Goal: Check status: Check status

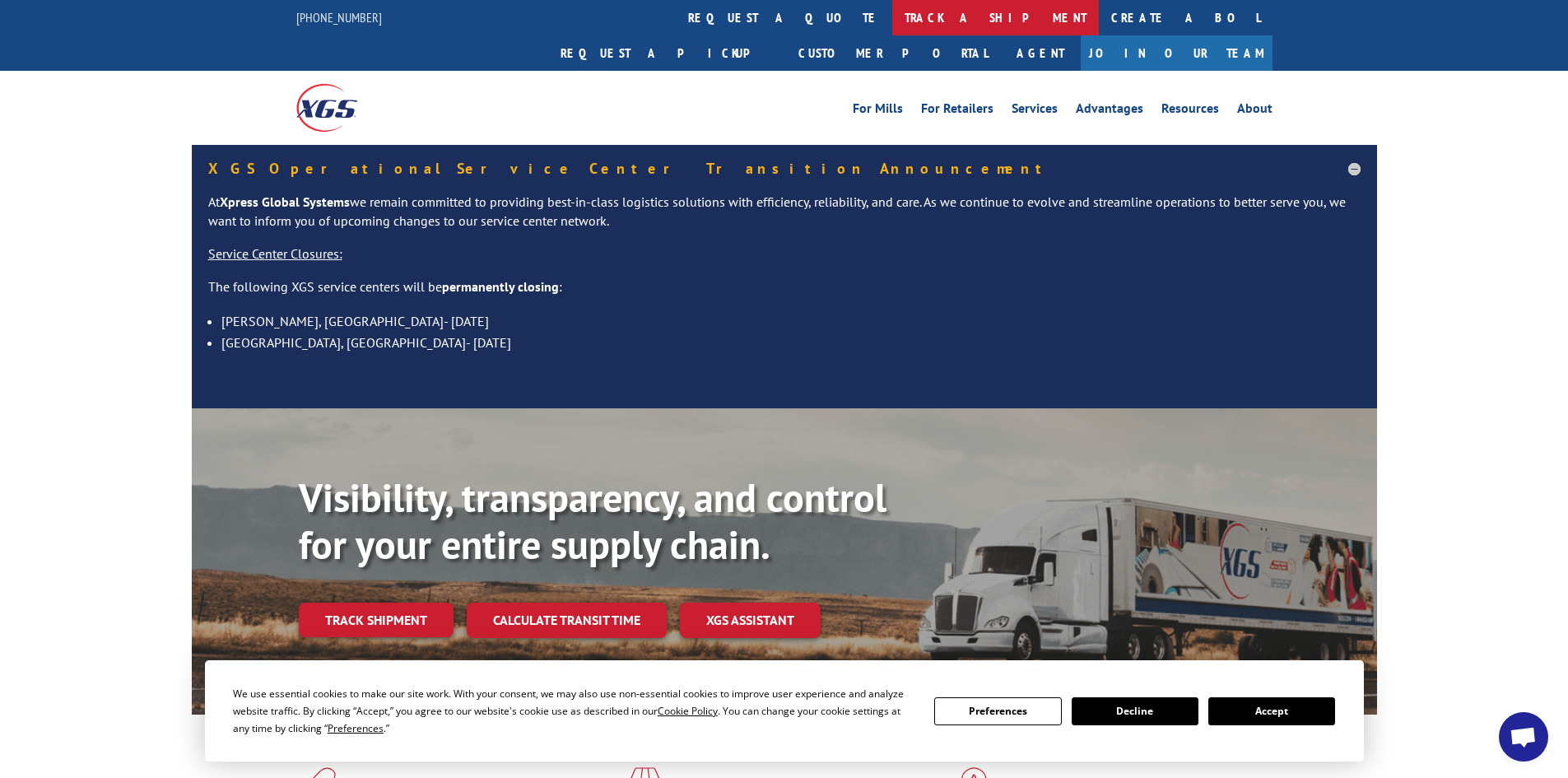
click at [893, 16] on link "track a shipment" at bounding box center [996, 17] width 207 height 35
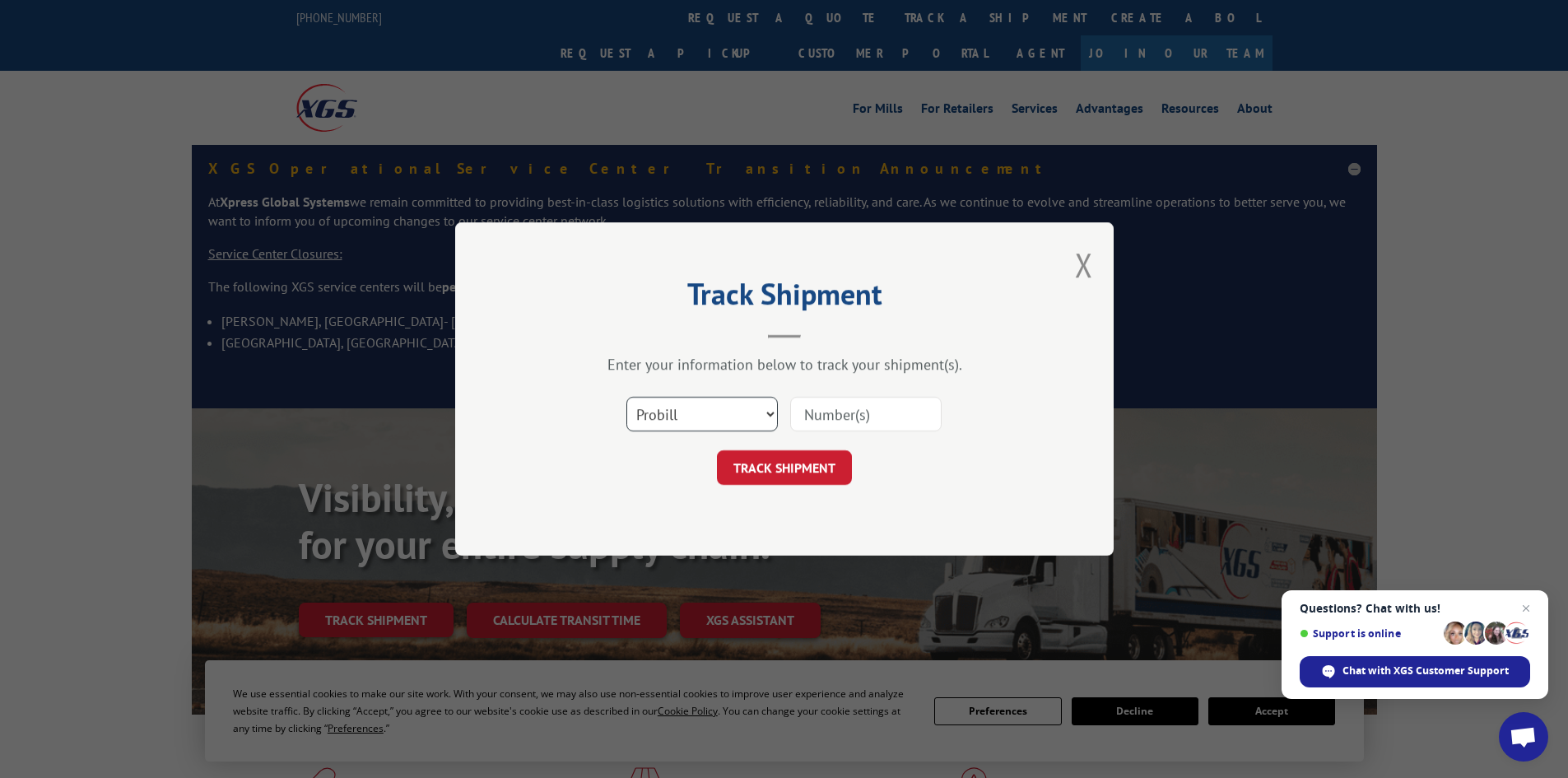
click at [770, 404] on select "Select category... Probill BOL PO" at bounding box center [702, 414] width 151 height 34
select select "bol"
click at [627, 397] on select "Select category... Probill BOL PO" at bounding box center [702, 414] width 151 height 34
click at [840, 413] on input at bounding box center [866, 414] width 151 height 34
paste input "437032"
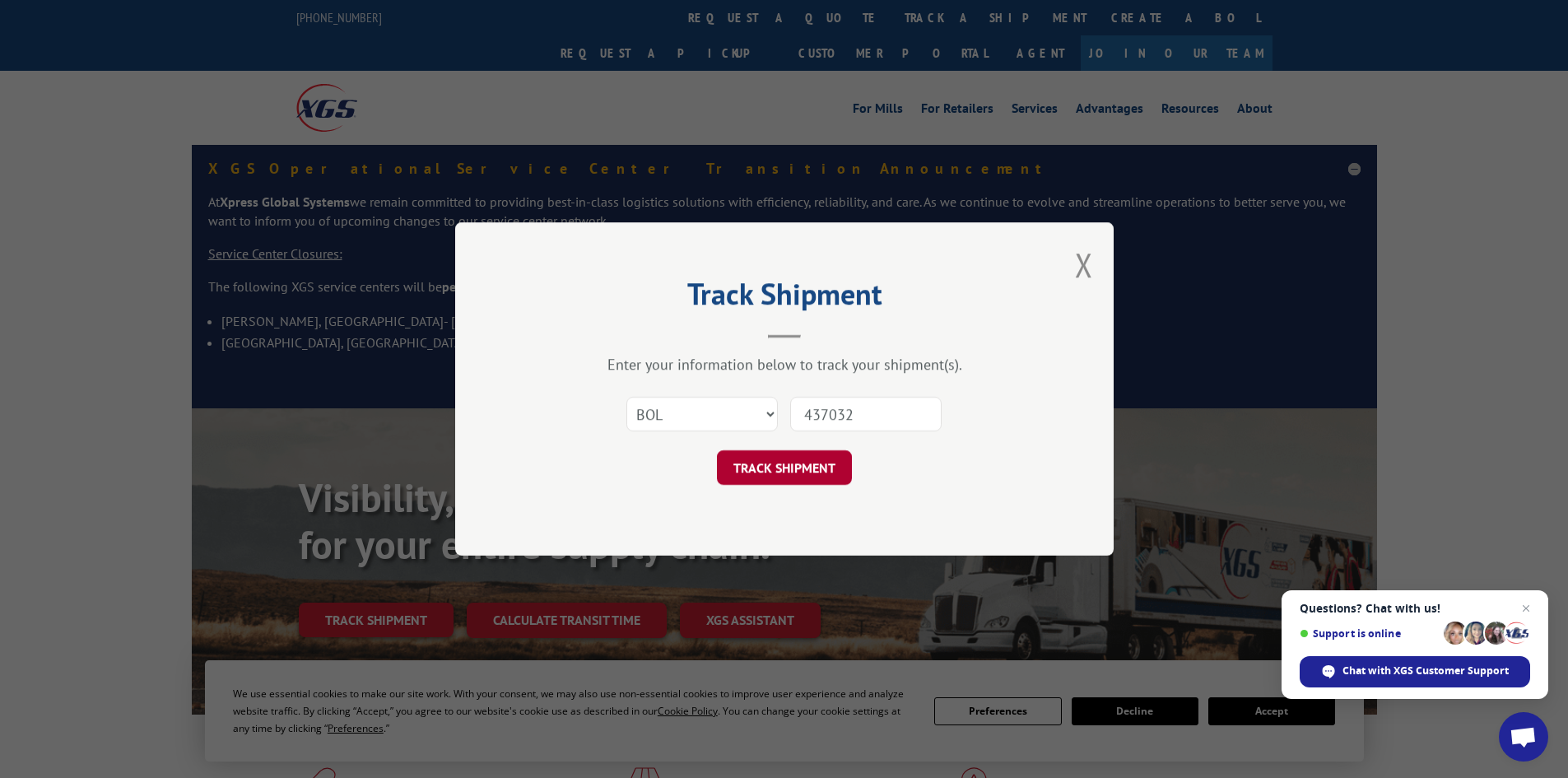
type input "437032"
click at [788, 469] on button "TRACK SHIPMENT" at bounding box center [785, 468] width 135 height 34
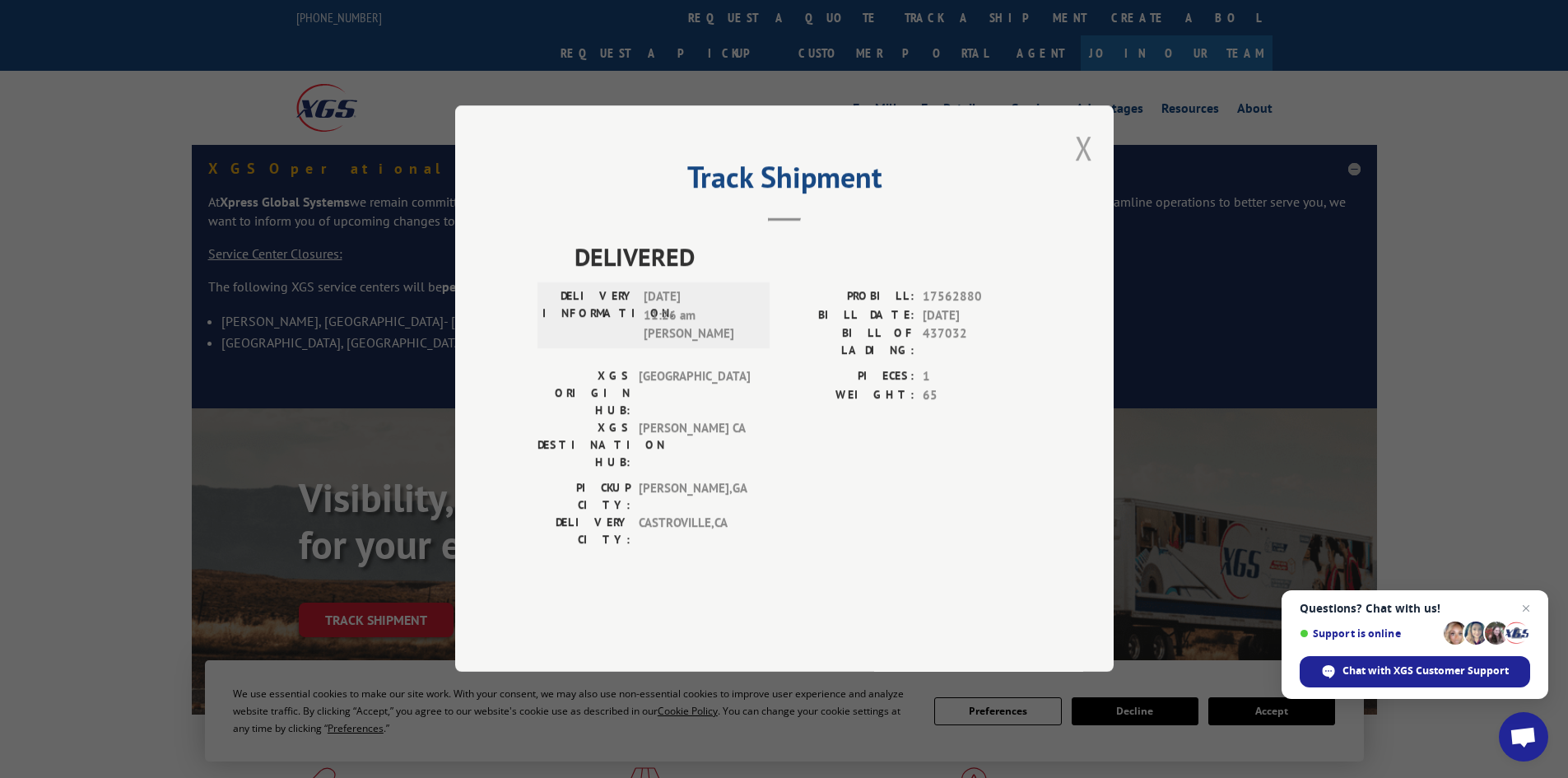
click at [1079, 170] on button "Close modal" at bounding box center [1084, 148] width 18 height 44
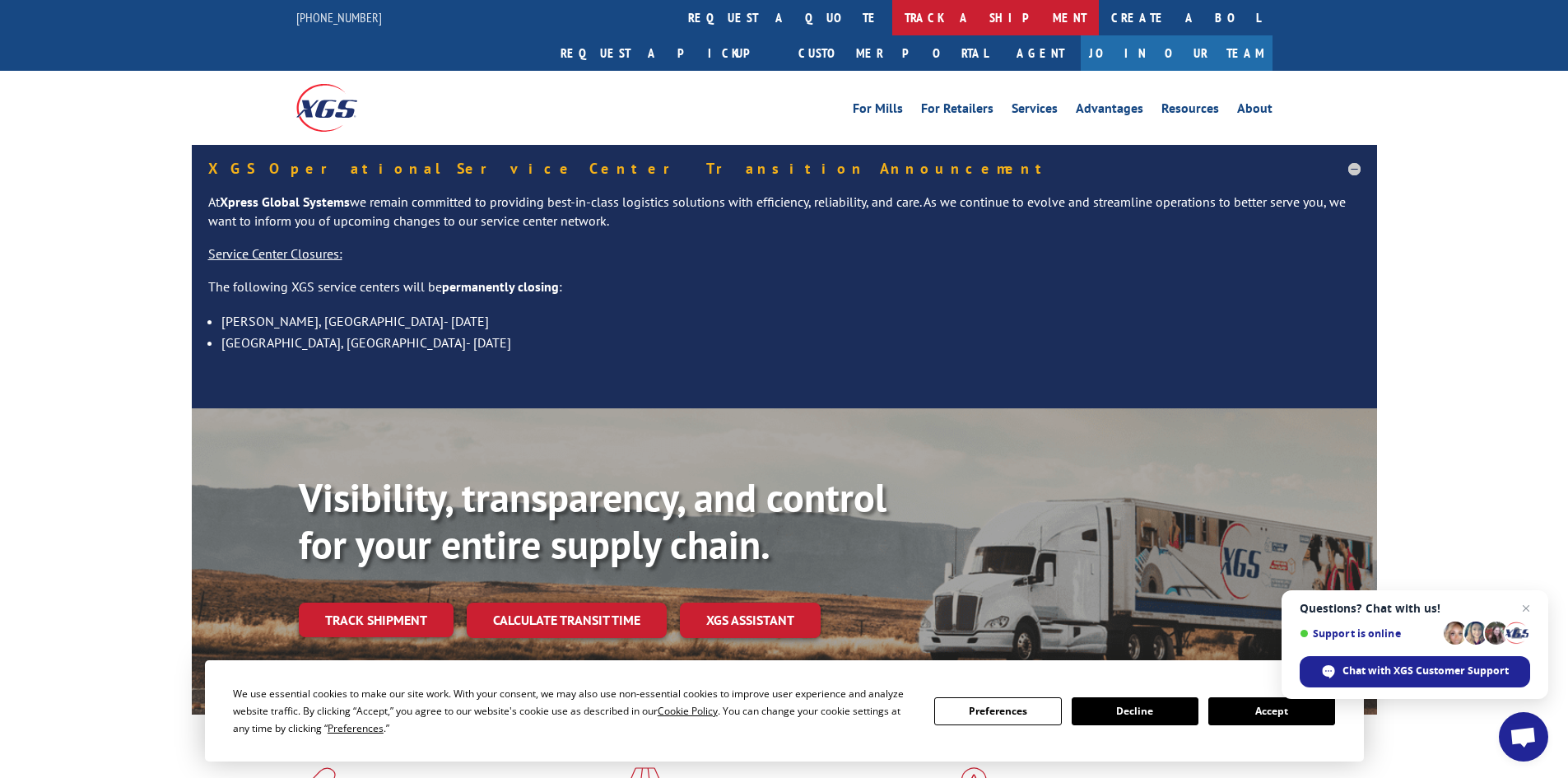
click at [893, 17] on link "track a shipment" at bounding box center [996, 17] width 207 height 35
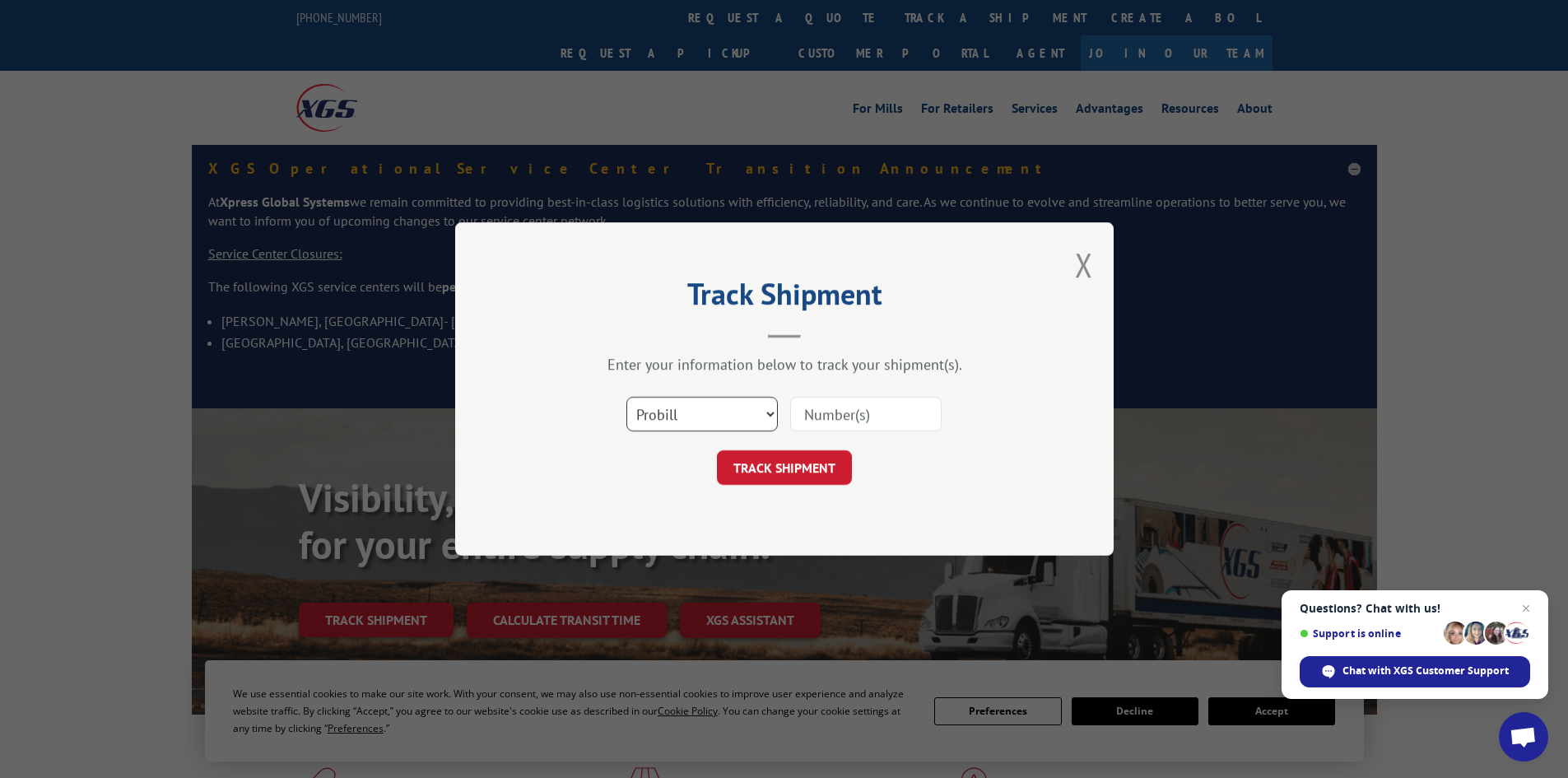
click at [766, 412] on select "Select category... Probill BOL PO" at bounding box center [702, 414] width 151 height 34
select select "bol"
click at [627, 397] on select "Select category... Probill BOL PO" at bounding box center [702, 414] width 151 height 34
click at [835, 420] on input at bounding box center [866, 414] width 151 height 34
paste input "437032"
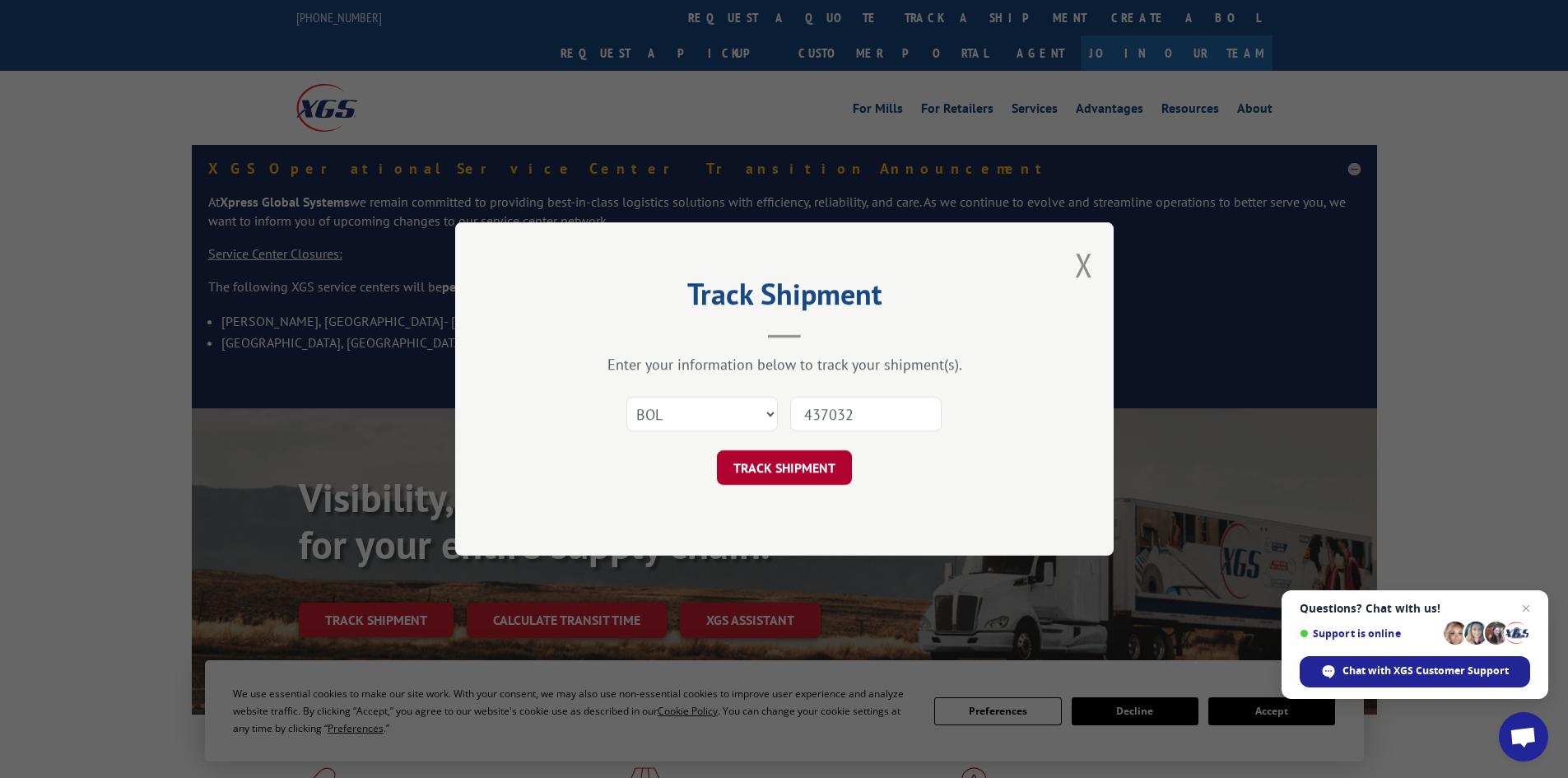
type input "437032"
click at [773, 469] on button "TRACK SHIPMENT" at bounding box center [785, 468] width 135 height 34
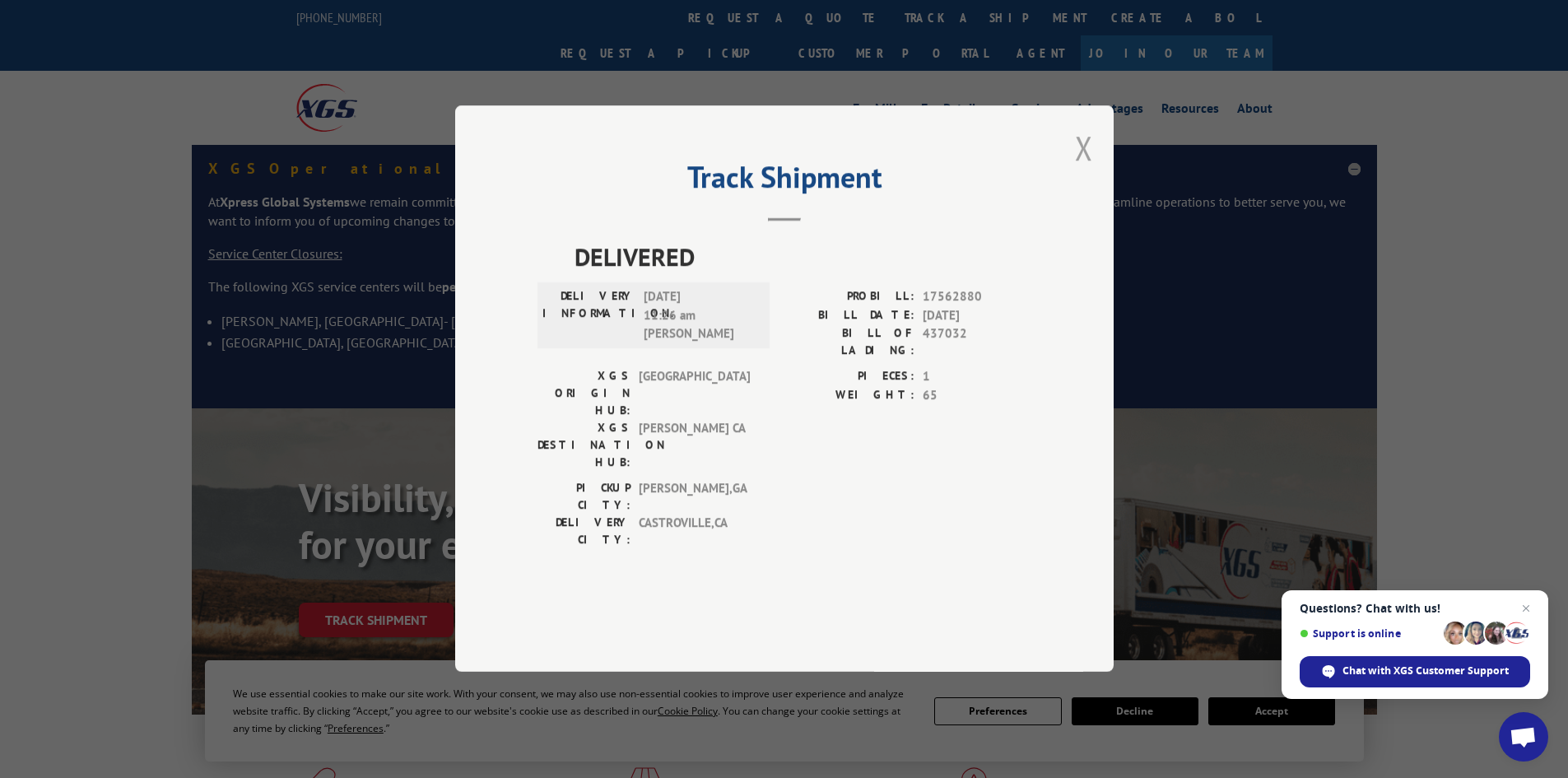
click at [1085, 170] on button "Close modal" at bounding box center [1084, 148] width 18 height 44
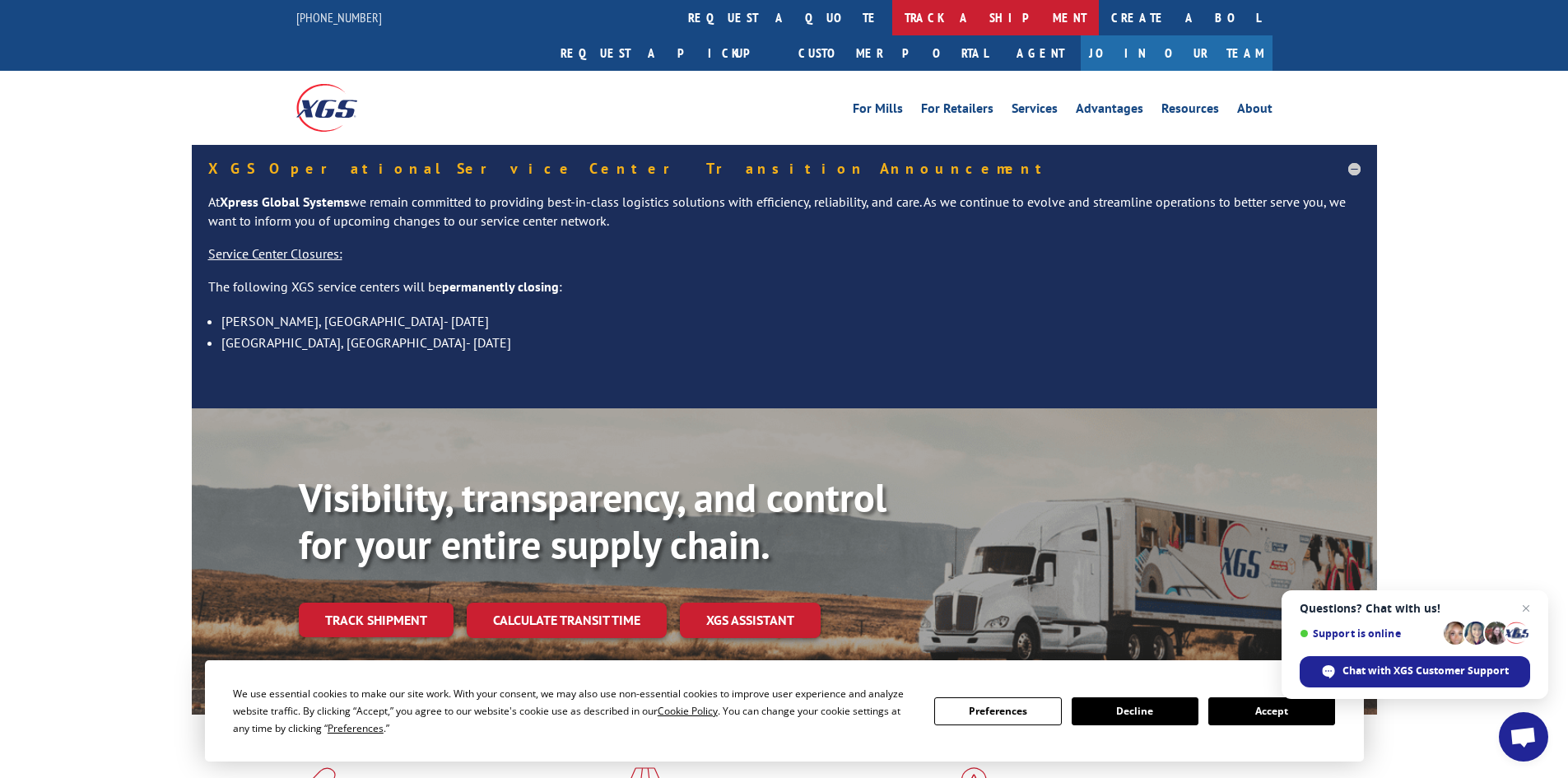
click at [893, 5] on link "track a shipment" at bounding box center [996, 17] width 207 height 35
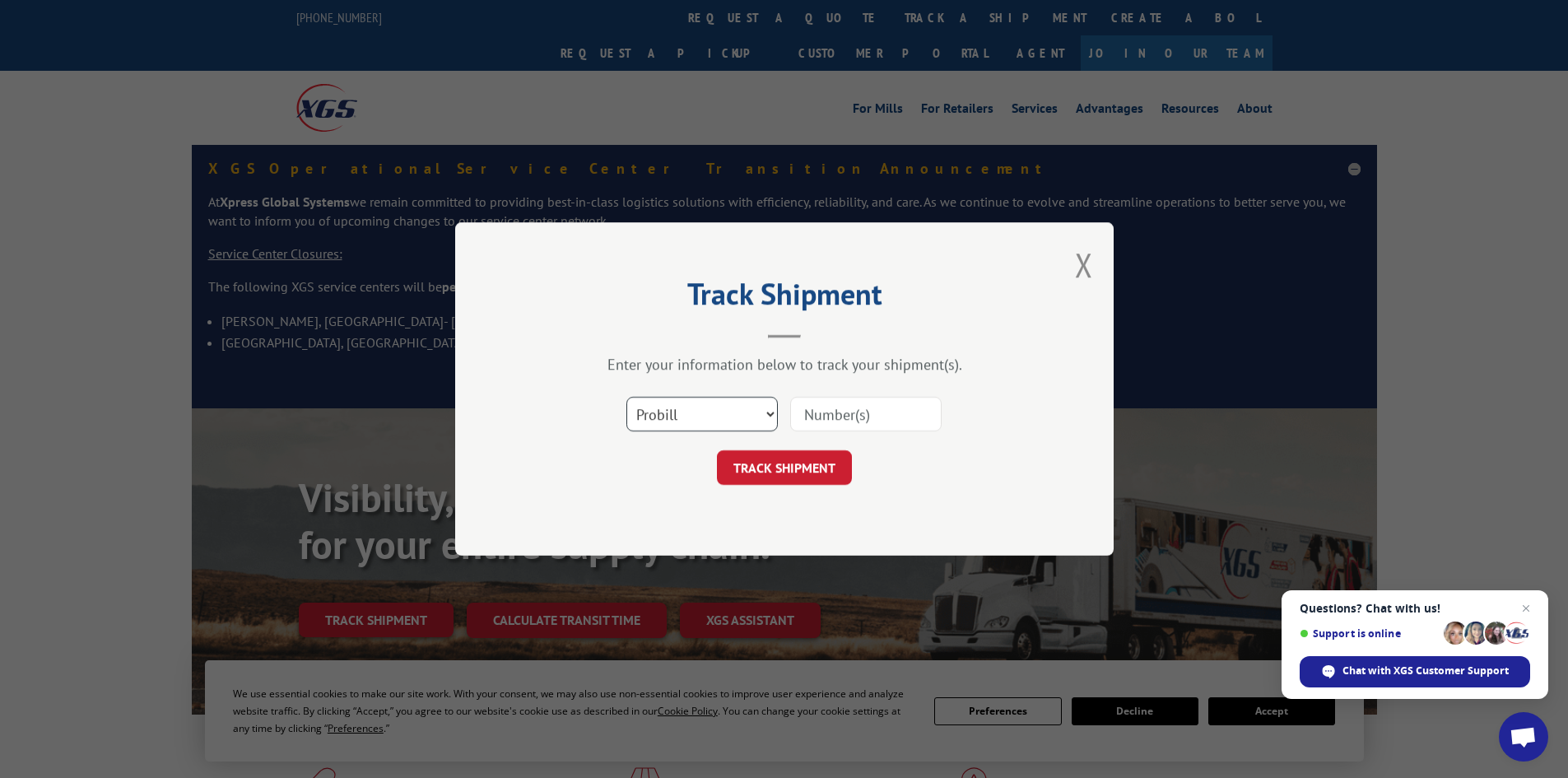
click at [744, 405] on select "Select category... Probill BOL PO" at bounding box center [702, 414] width 151 height 34
select select "bol"
click at [627, 397] on select "Select category... Probill BOL PO" at bounding box center [702, 414] width 151 height 34
click at [823, 420] on input at bounding box center [866, 414] width 151 height 34
paste input "5996878"
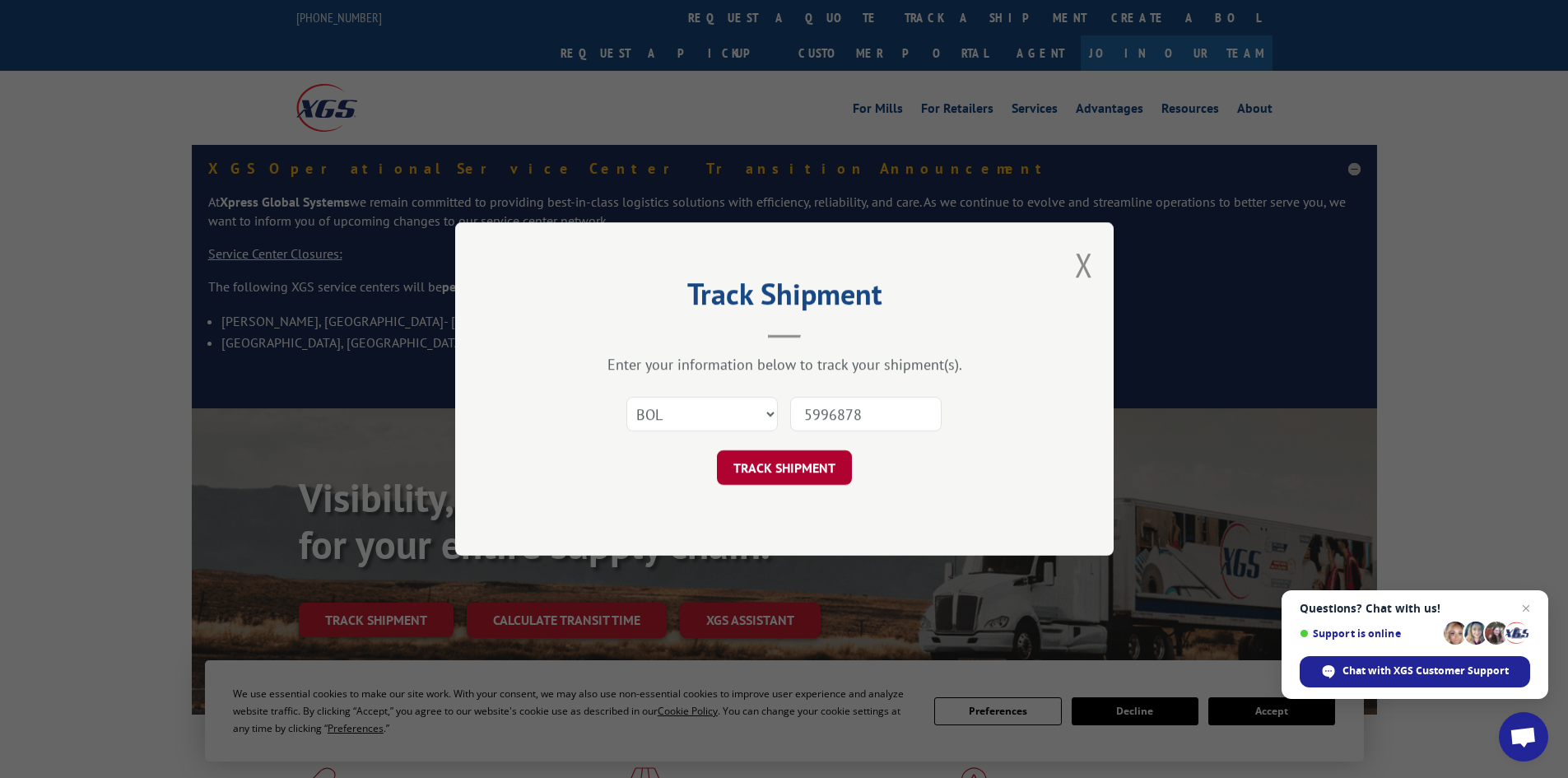
type input "5996878"
click at [785, 461] on button "TRACK SHIPMENT" at bounding box center [785, 468] width 135 height 34
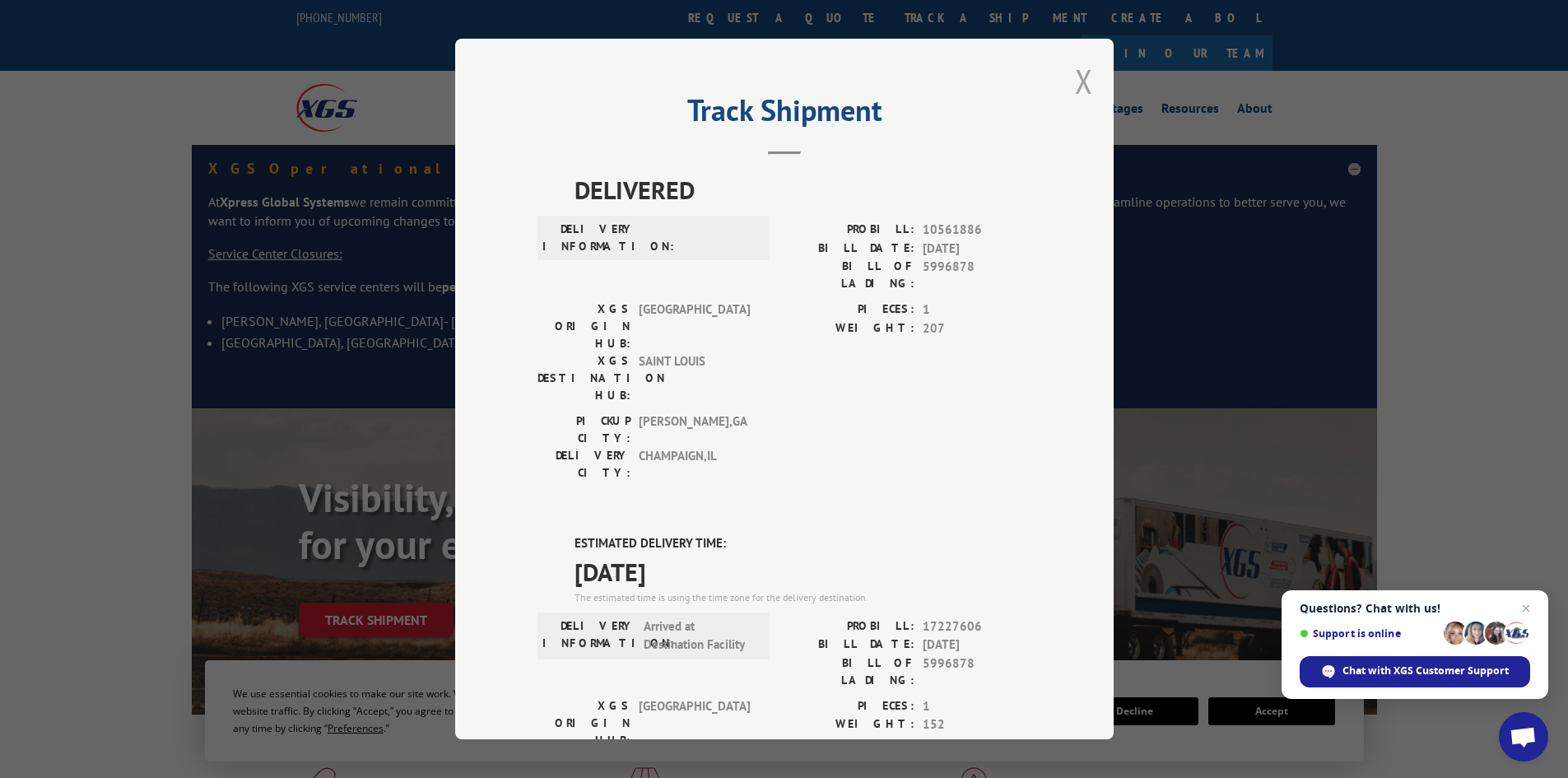
click at [1079, 86] on button "Close modal" at bounding box center [1084, 81] width 18 height 44
